Goal: Transaction & Acquisition: Download file/media

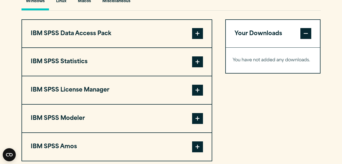
scroll to position [416, 0]
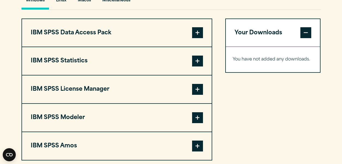
click at [79, 75] on button "IBM SPSS Statistics" at bounding box center [117, 61] width 190 height 28
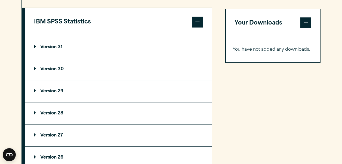
scroll to position [455, 0]
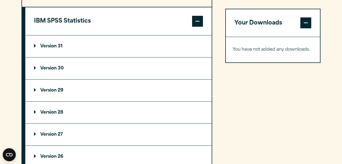
click at [66, 57] on summary "Version 31" at bounding box center [118, 46] width 186 height 22
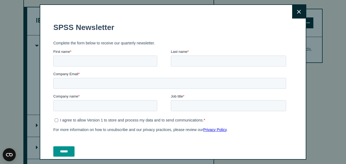
click at [292, 18] on button "Close" at bounding box center [299, 12] width 14 height 14
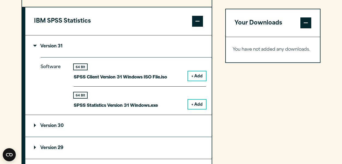
click at [193, 109] on button "+ Add" at bounding box center [197, 104] width 18 height 9
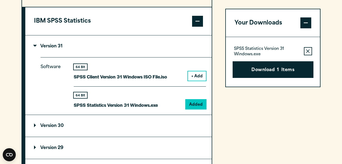
click at [260, 67] on button "Download 1 Items" at bounding box center [273, 69] width 81 height 17
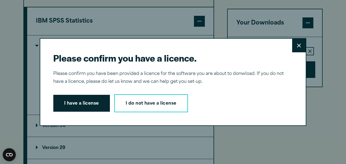
click at [88, 104] on button "I have a license" at bounding box center [81, 103] width 57 height 17
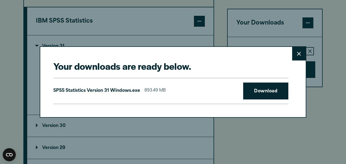
click at [263, 86] on link "Download" at bounding box center [265, 90] width 45 height 17
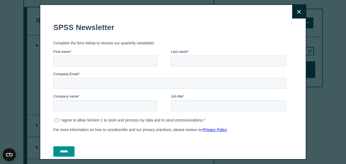
click at [253, 40] on fieldset "Complete the form below to receive our quarterly newsletter." at bounding box center [170, 43] width 235 height 12
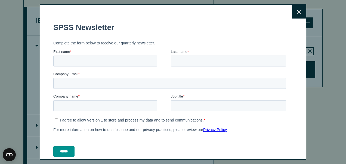
click at [292, 14] on button "Close" at bounding box center [299, 12] width 14 height 14
